Goal: Task Accomplishment & Management: Manage account settings

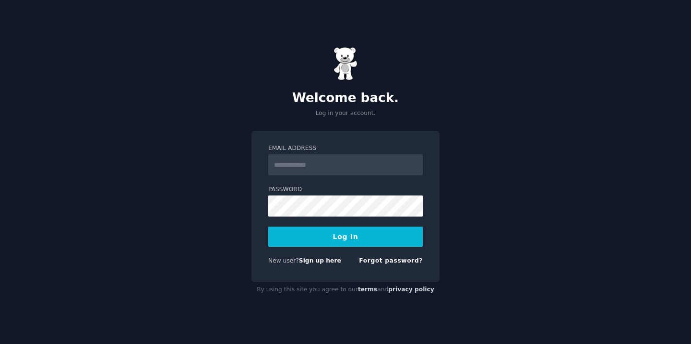
click at [0, 344] on com-1password-button at bounding box center [0, 344] width 0 height 0
type input "**********"
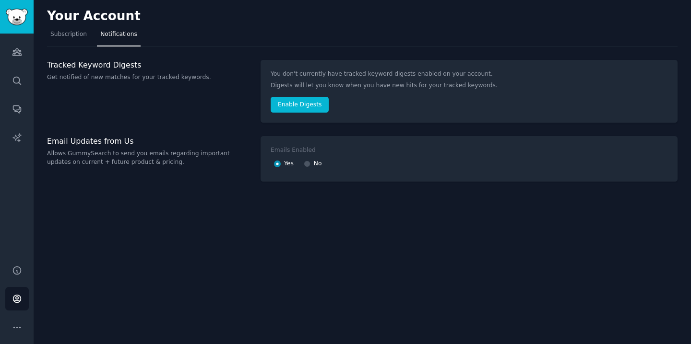
click at [307, 162] on input "No" at bounding box center [307, 164] width 7 height 7
radio input "false"
radio input "true"
click at [20, 54] on icon "Sidebar" at bounding box center [16, 52] width 9 height 7
